Goal: Find specific page/section

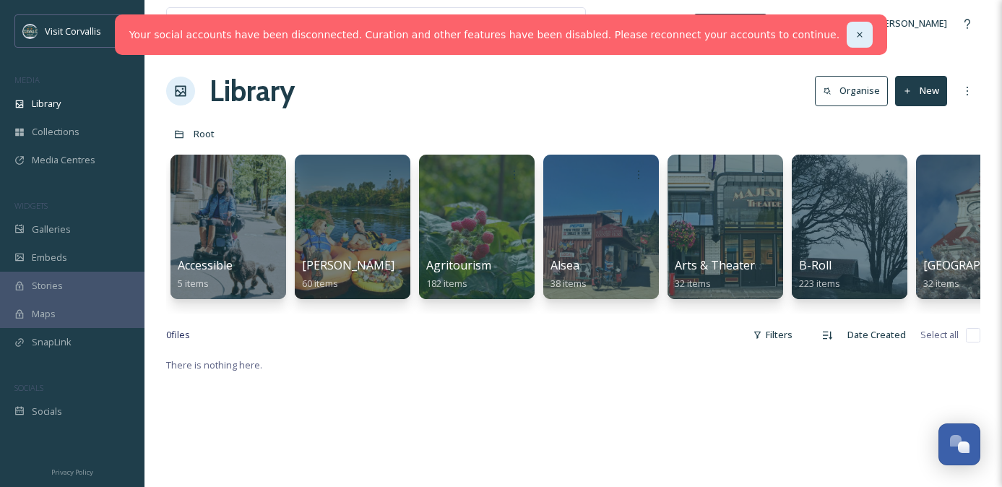
click at [855, 33] on icon at bounding box center [860, 35] width 10 height 10
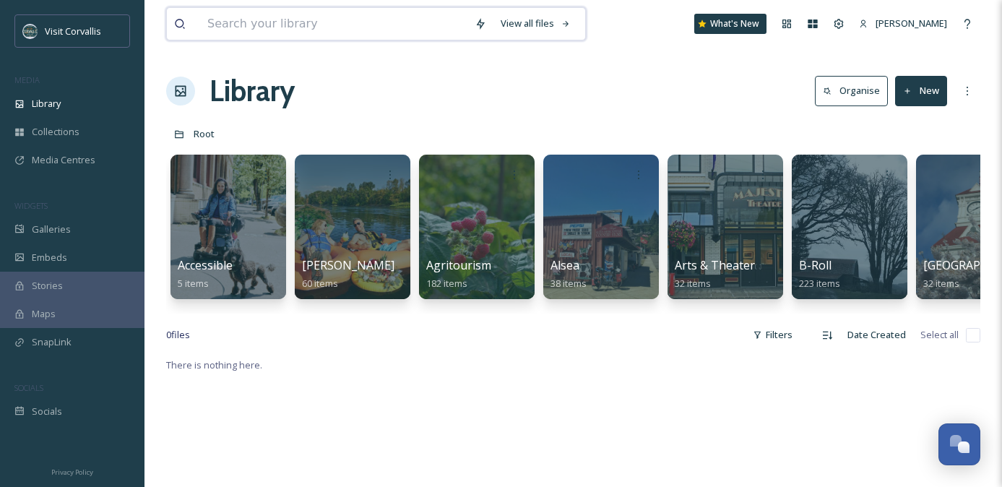
click at [447, 27] on input at bounding box center [333, 24] width 267 height 32
type input "pumpkin"
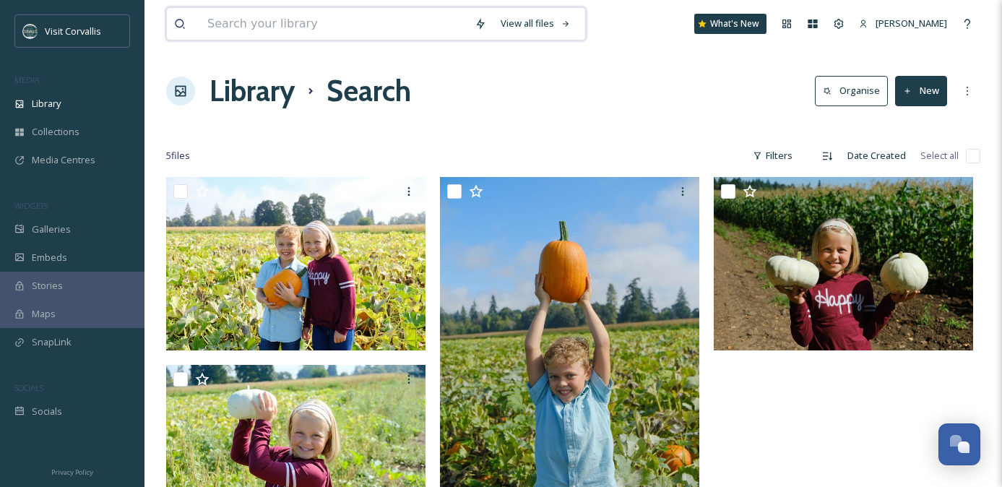
click at [355, 32] on input at bounding box center [333, 24] width 267 height 32
type input "fall"
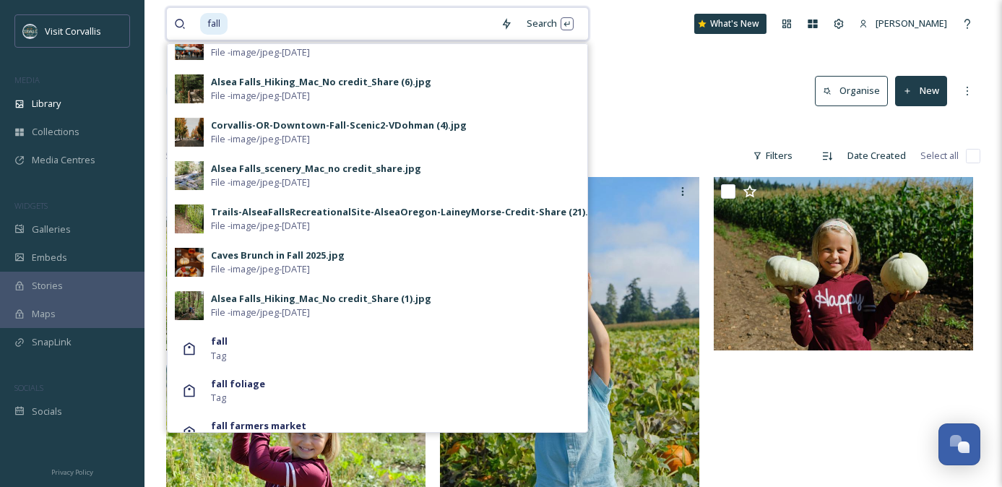
scroll to position [696, 0]
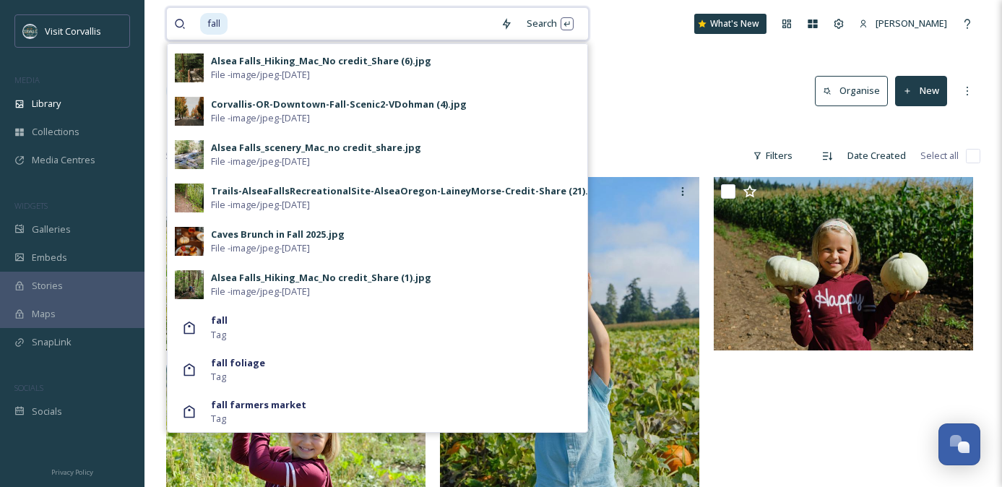
drag, startPoint x: 306, startPoint y: 20, endPoint x: 194, endPoint y: 20, distance: 112.0
click at [193, 20] on div "fall" at bounding box center [333, 24] width 319 height 32
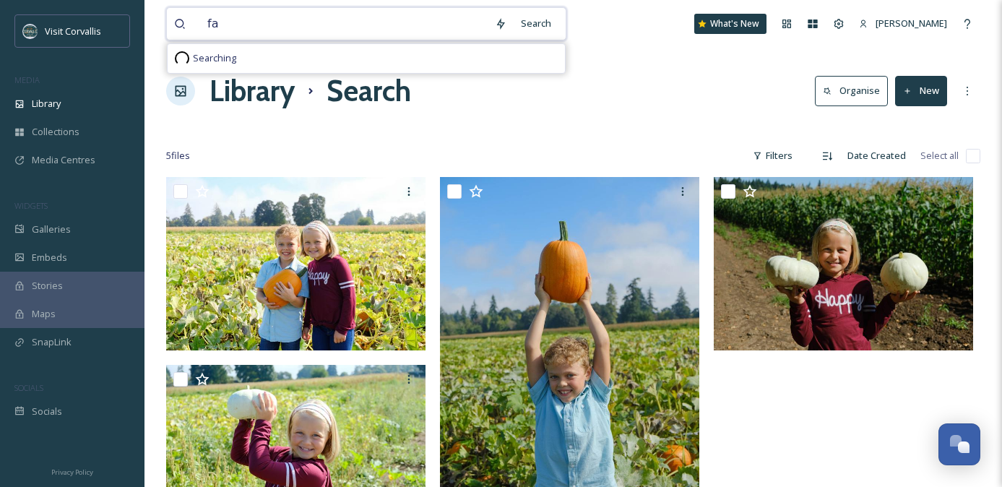
scroll to position [0, 0]
type input "f"
type input "midway"
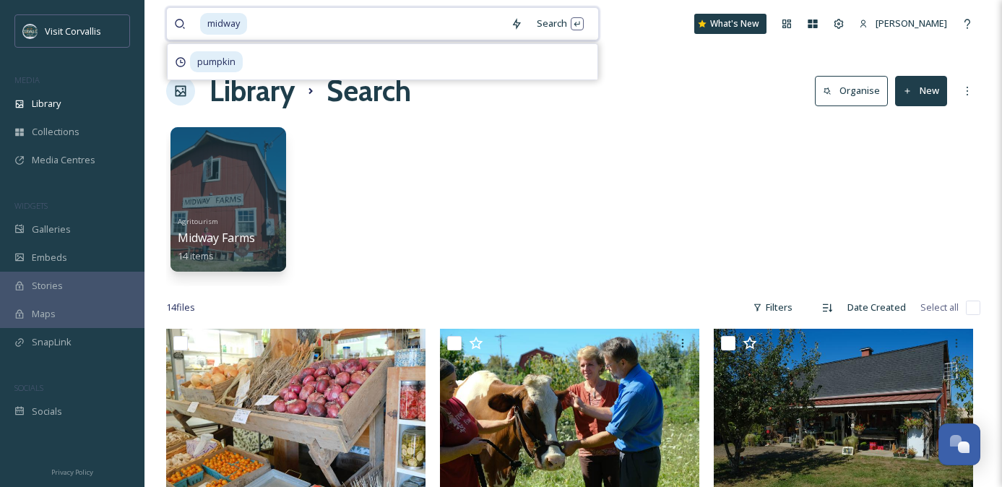
drag, startPoint x: 290, startPoint y: 26, endPoint x: 203, endPoint y: 23, distance: 86.8
click at [203, 24] on div "midway" at bounding box center [352, 24] width 304 height 32
type input "m"
type input "maze"
type input "m"
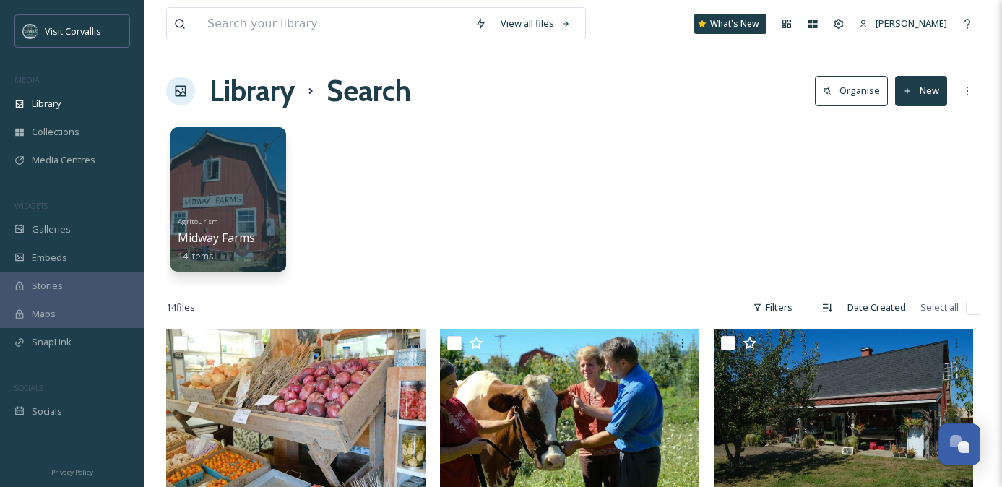
click at [628, 77] on div "Library Search Organise New" at bounding box center [573, 90] width 815 height 43
click at [224, 17] on input at bounding box center [333, 24] width 267 height 32
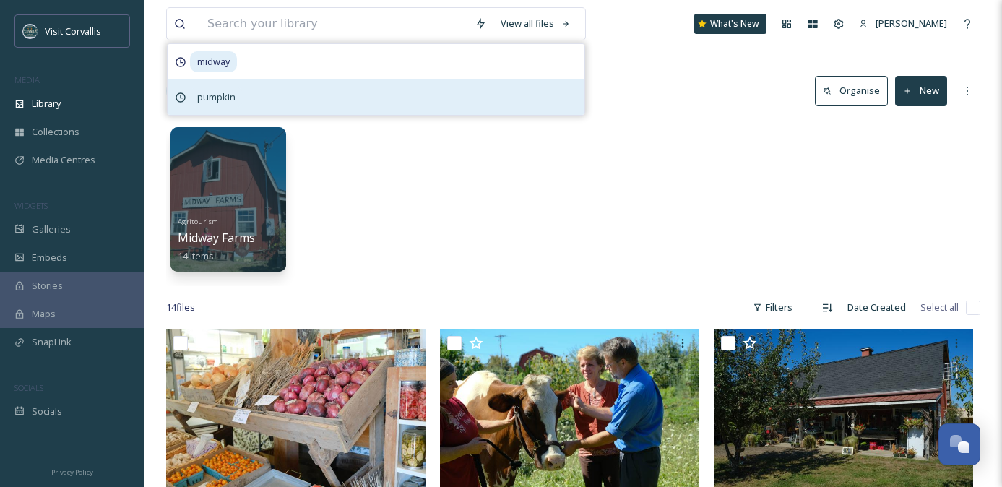
click at [213, 95] on span "pumpkin" at bounding box center [216, 97] width 53 height 21
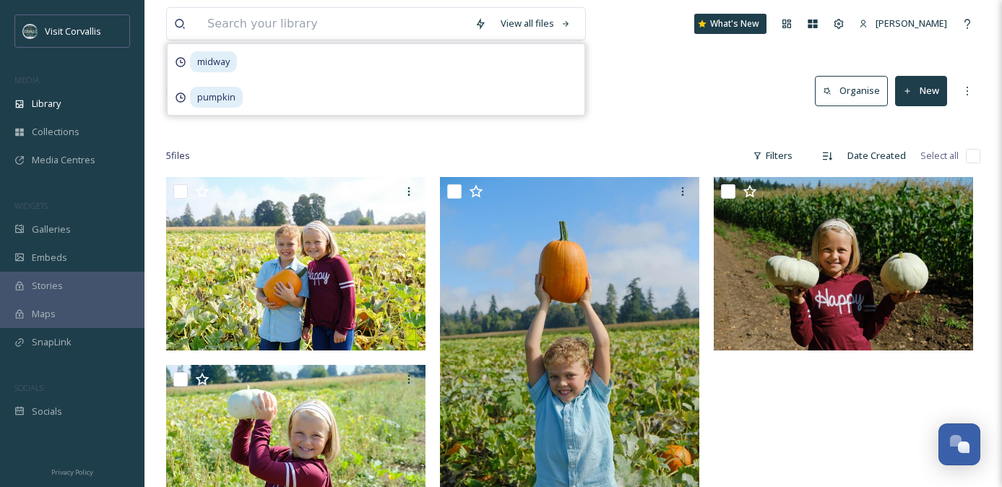
click at [264, 146] on div "5 file s Filters Date Created Select all" at bounding box center [573, 156] width 815 height 28
